Goal: Information Seeking & Learning: Learn about a topic

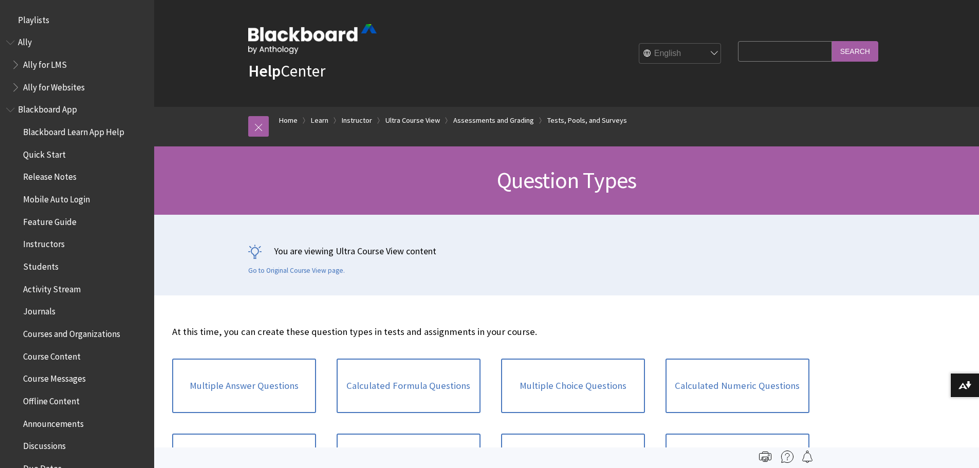
scroll to position [1655, 0]
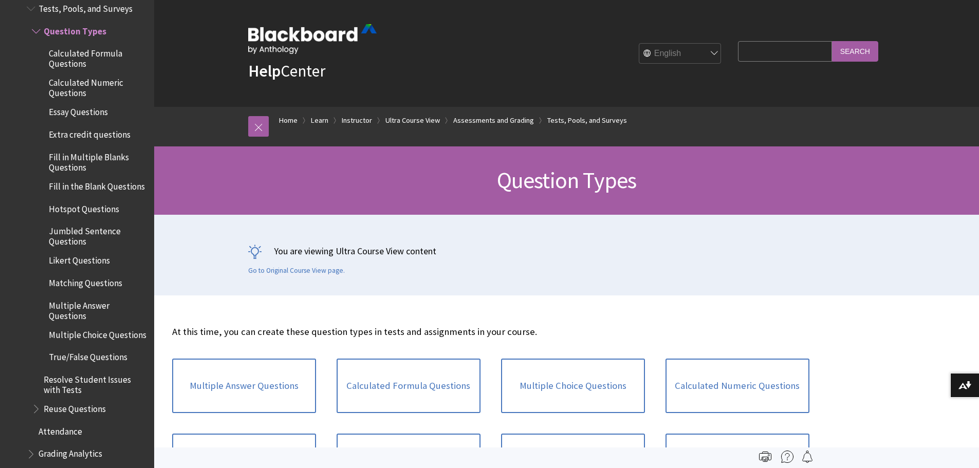
click at [776, 44] on input "Search Query" at bounding box center [785, 51] width 94 height 20
type input "HTML"
click at [832, 41] on input "Search" at bounding box center [855, 51] width 46 height 20
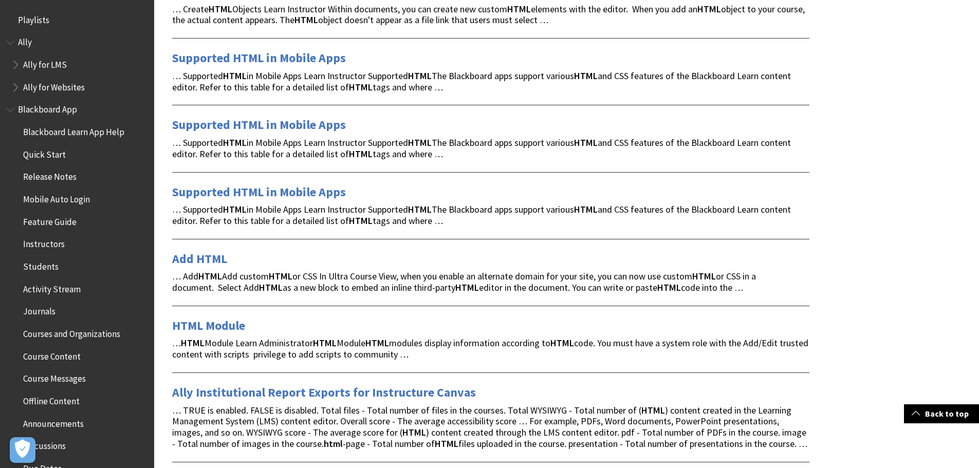
scroll to position [308, 0]
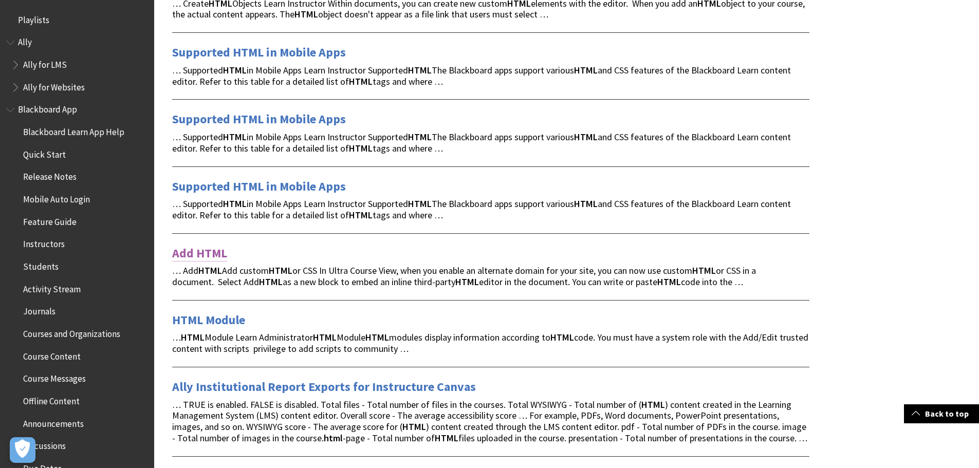
click at [206, 252] on link "Add HTML" at bounding box center [199, 253] width 55 height 16
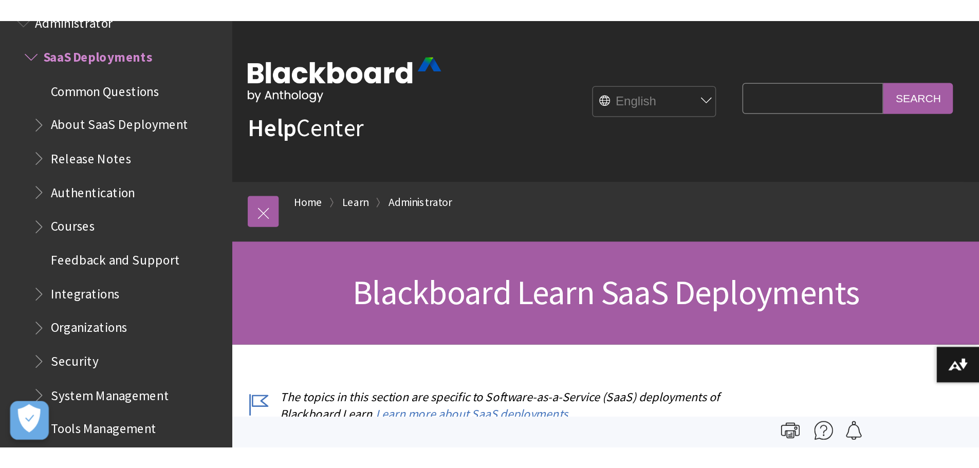
scroll to position [1057, 0]
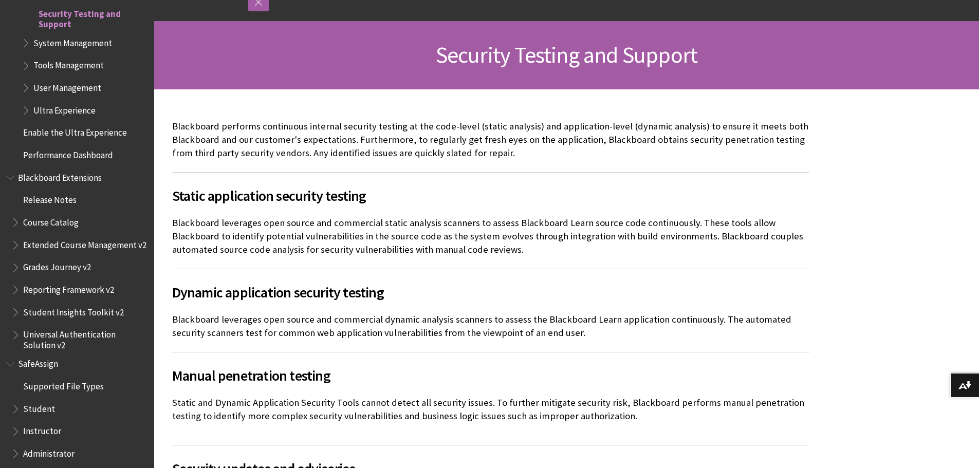
scroll to position [154, 0]
